Goal: Information Seeking & Learning: Learn about a topic

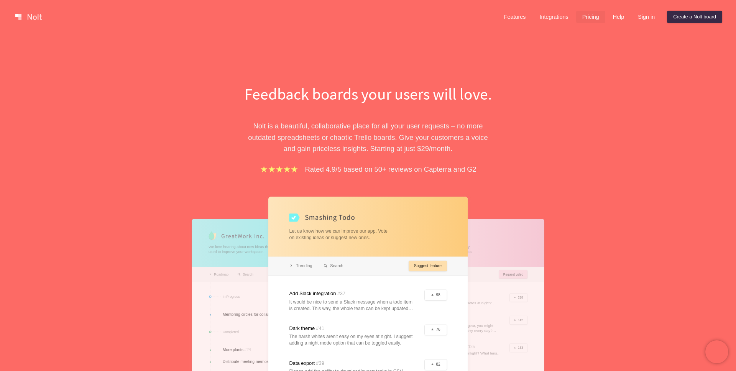
click at [579, 20] on link "Pricing" at bounding box center [591, 17] width 29 height 12
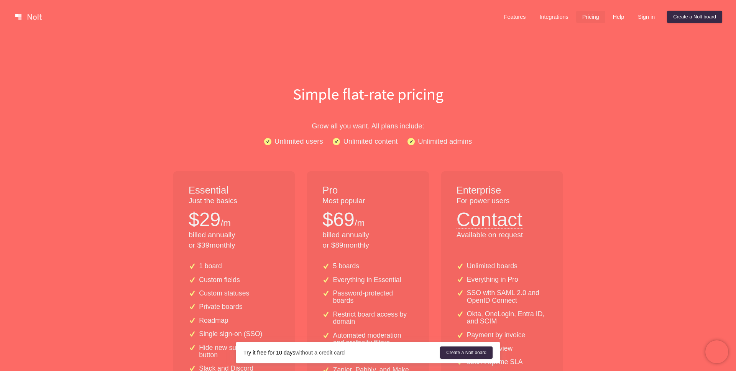
click at [24, 17] on link at bounding box center [28, 17] width 33 height 12
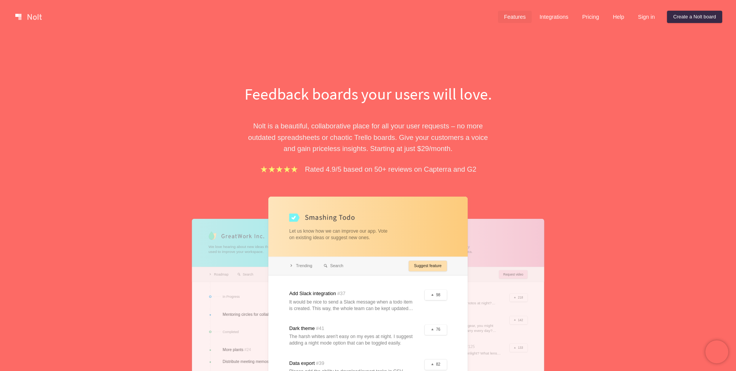
click at [524, 18] on link "Features" at bounding box center [515, 17] width 34 height 12
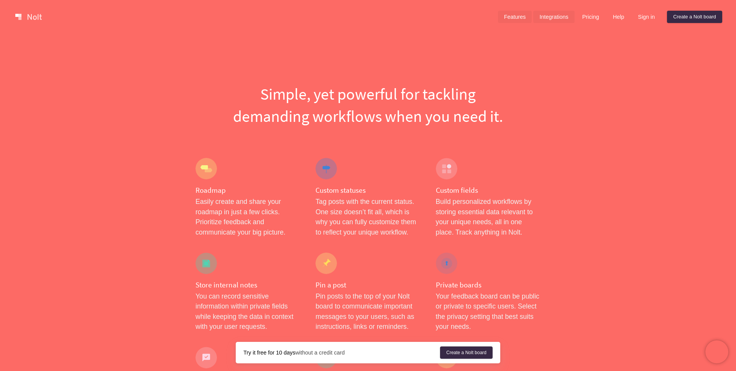
click at [549, 17] on link "Integrations" at bounding box center [554, 17] width 41 height 12
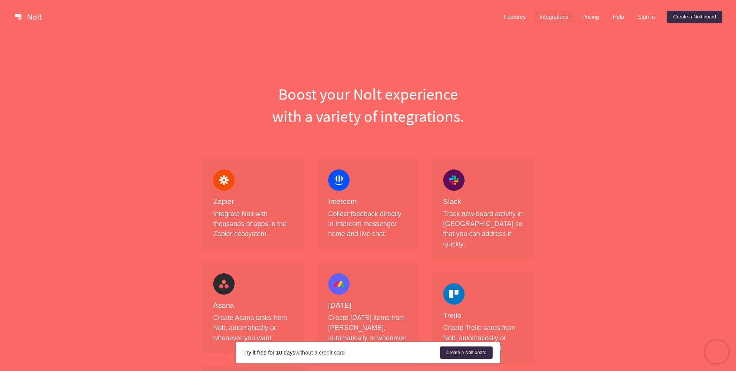
click at [30, 16] on link at bounding box center [28, 17] width 33 height 12
